Goal: Task Accomplishment & Management: Manage account settings

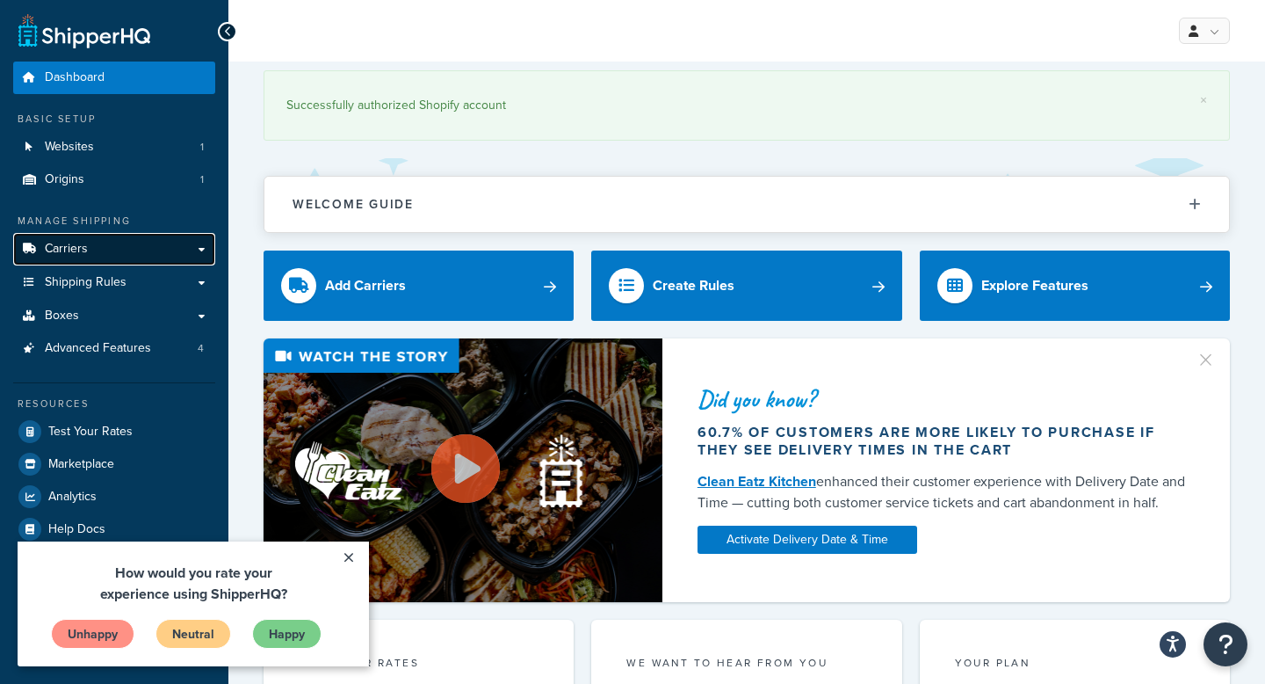
click at [81, 250] on span "Carriers" at bounding box center [66, 249] width 43 height 15
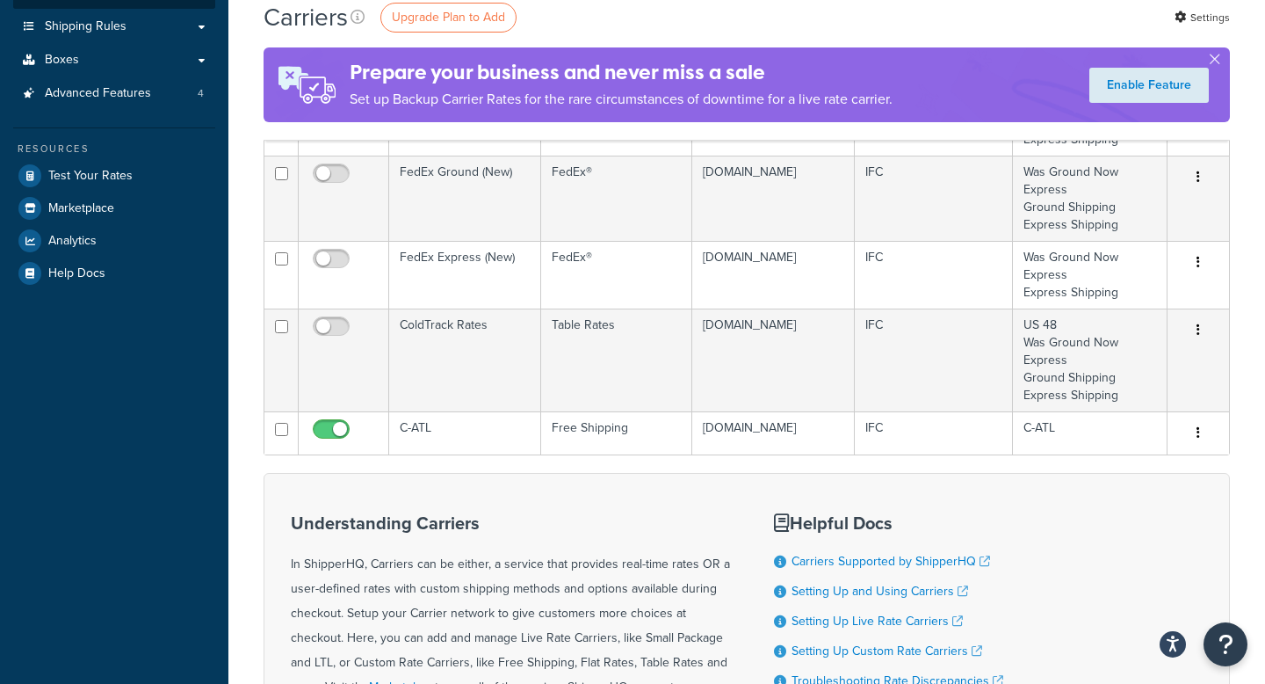
scroll to position [371, 0]
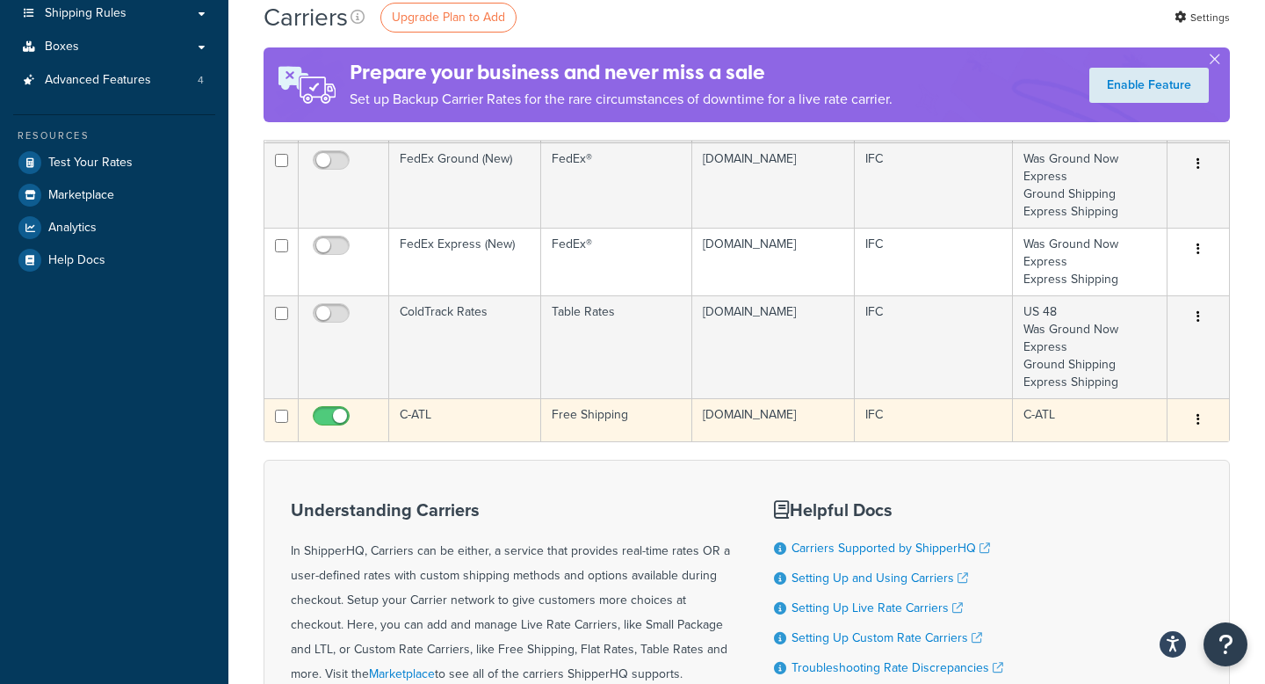
click at [407, 426] on td "C-ATL" at bounding box center [465, 419] width 152 height 43
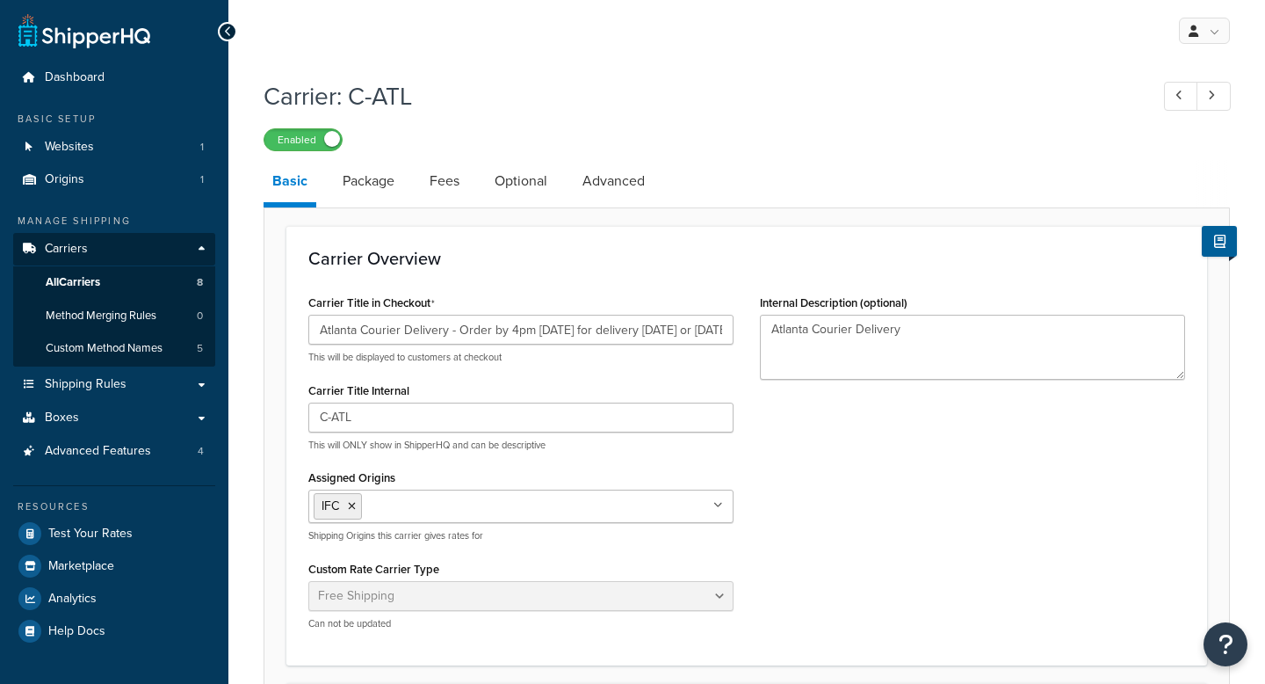
select select "free"
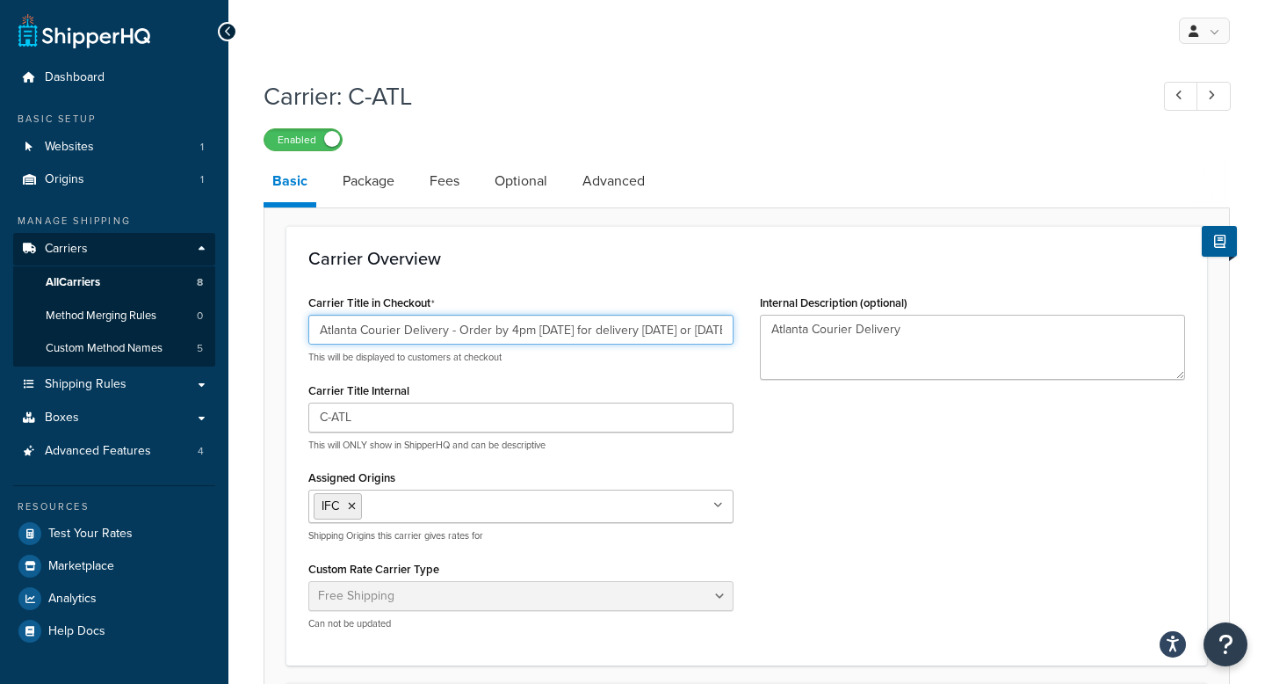
click at [669, 336] on input "Atlanta Courier Delivery - Order by 4pm [DATE] for delivery [DATE] or [DATE]. *…" at bounding box center [520, 330] width 425 height 30
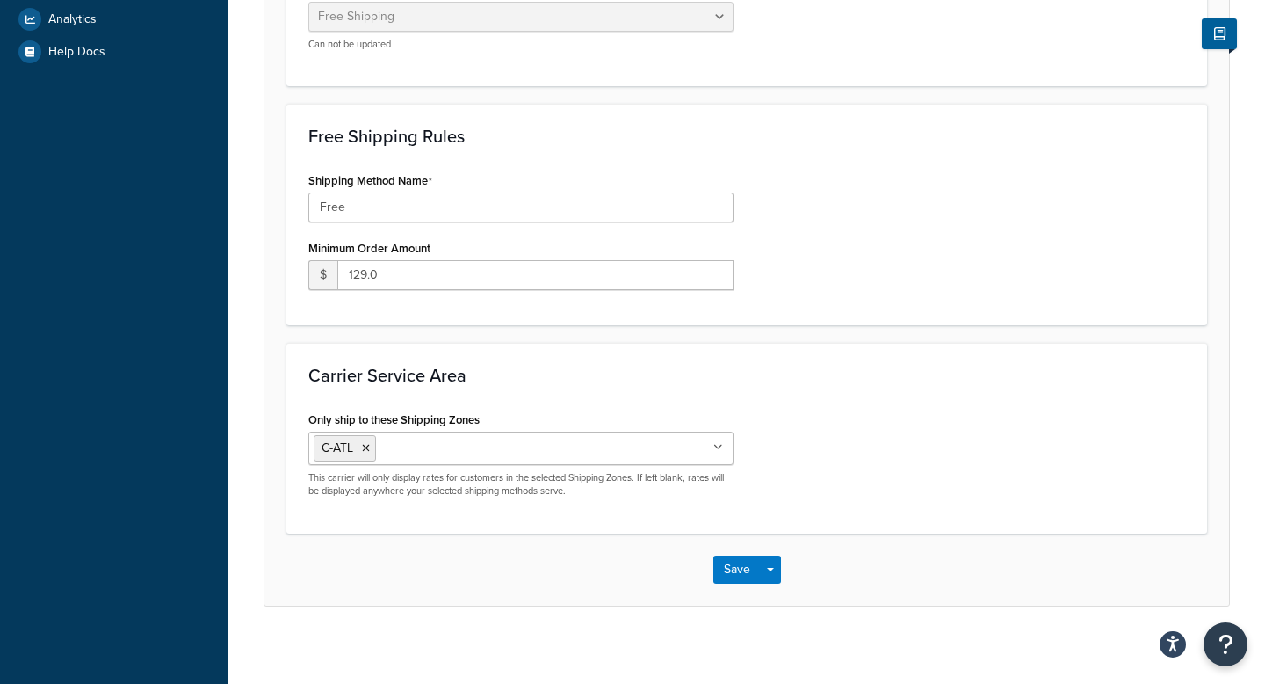
scroll to position [590, 0]
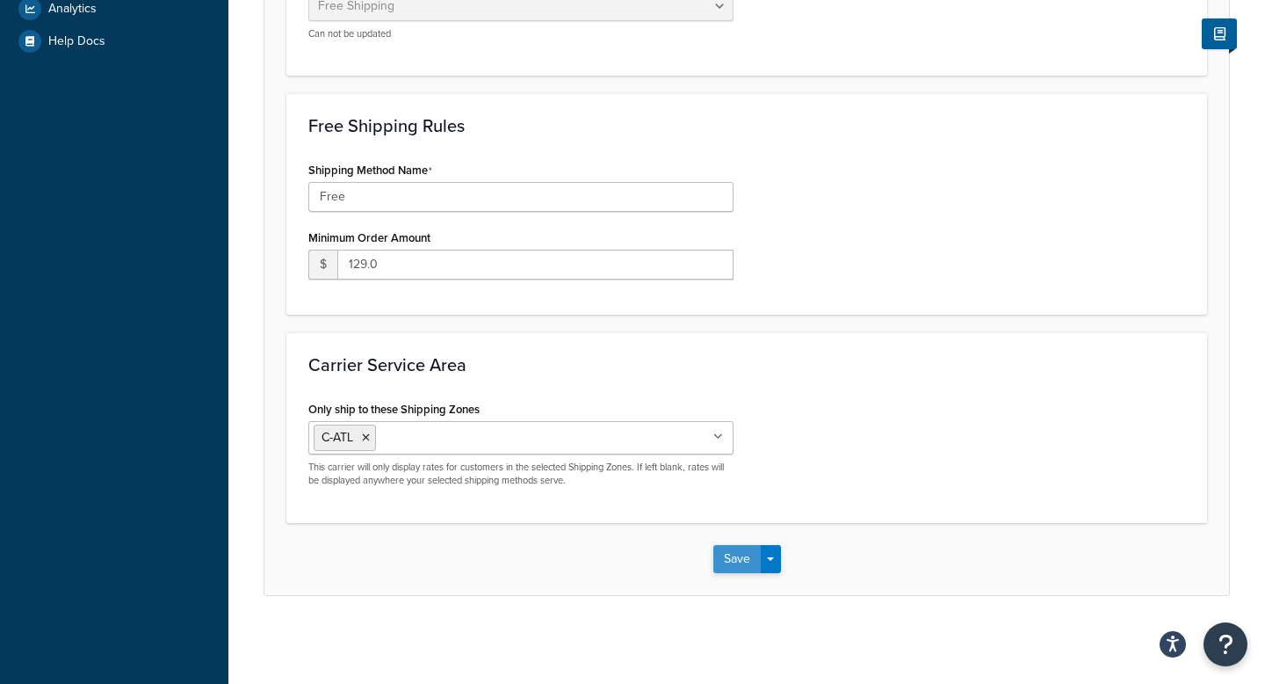
type input "Atlanta Courier Delivery - Order by 4pm [DATE] for delivery [DATE] or [DATE]. *…"
click at [732, 550] on button "Save" at bounding box center [737, 559] width 47 height 28
